Goal: Navigation & Orientation: Find specific page/section

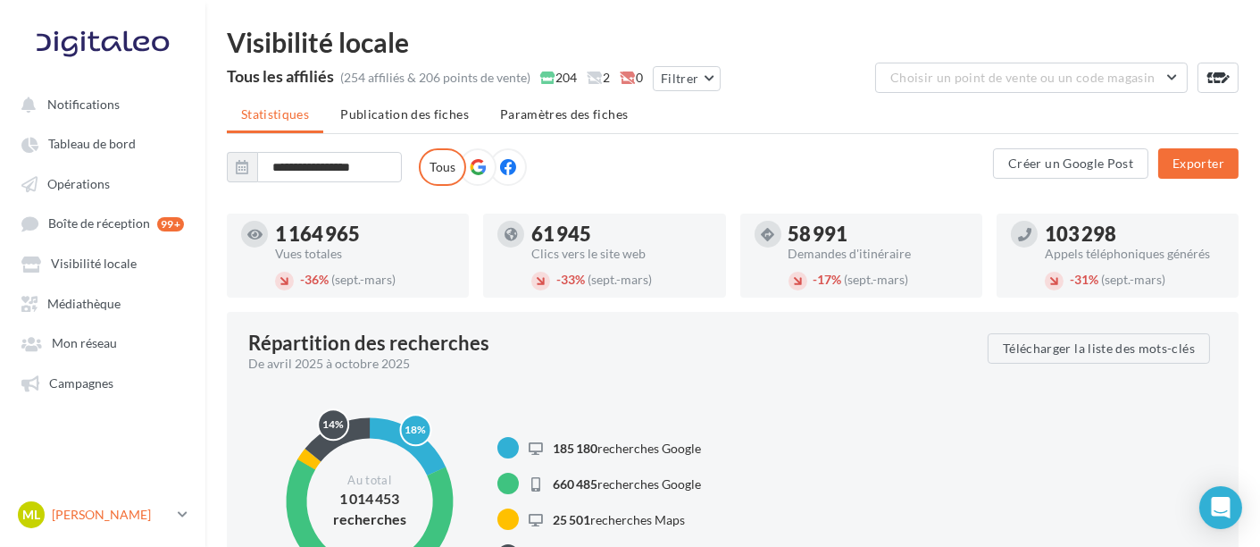
click at [168, 512] on p "[PERSON_NAME]" at bounding box center [111, 515] width 119 height 18
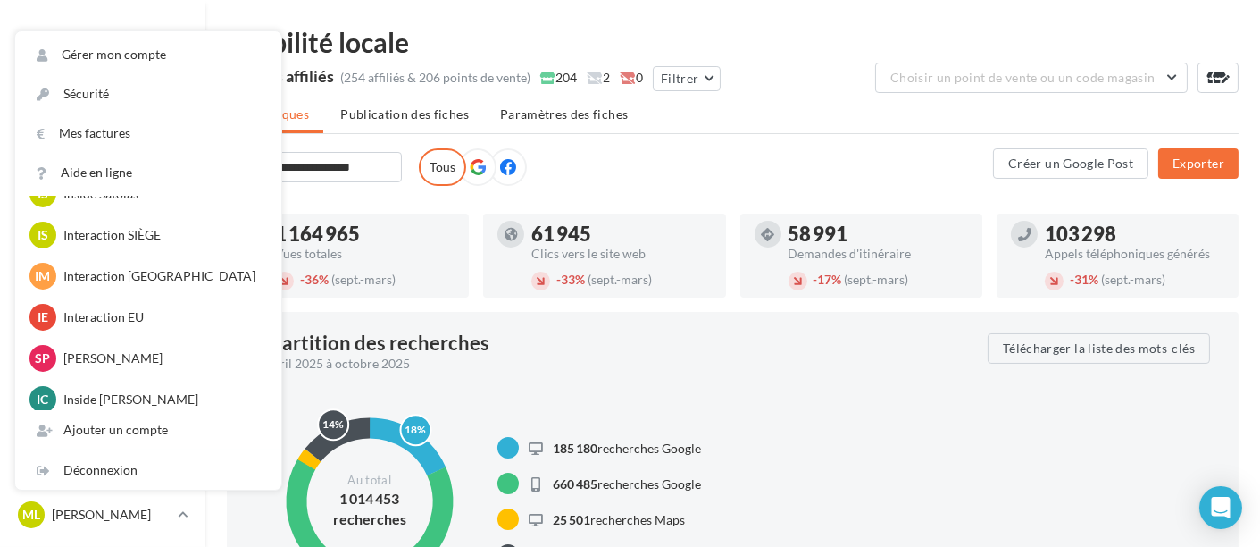
scroll to position [197, 0]
click at [118, 317] on p "Interaction EU" at bounding box center [161, 317] width 197 height 18
